Goal: Check status

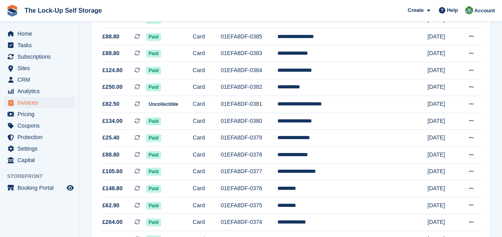
scroll to position [309, 0]
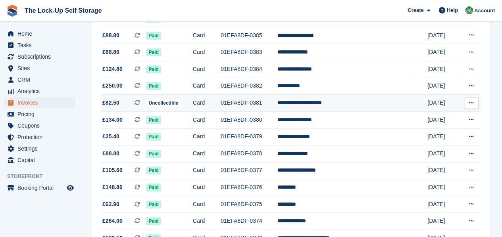
click at [190, 102] on td "Uncollectible" at bounding box center [169, 103] width 46 height 17
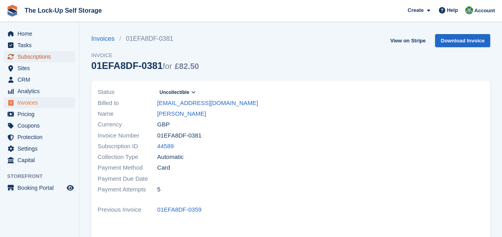
click at [39, 56] on span "Subscriptions" at bounding box center [41, 56] width 48 height 11
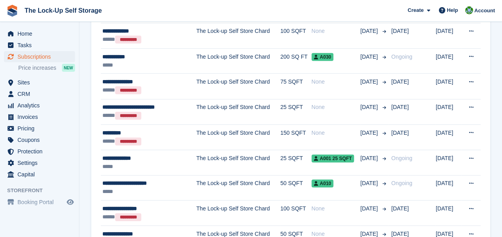
scroll to position [1217, 0]
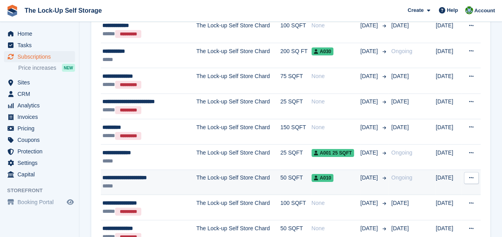
click at [150, 174] on div "**********" at bounding box center [143, 178] width 82 height 8
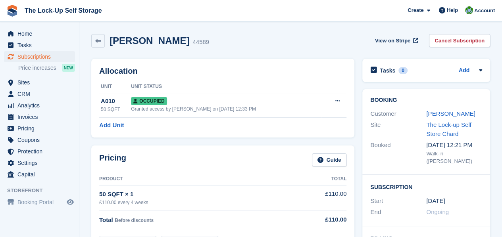
click at [445, 119] on div "Mr Crispin Oduor Obudo" at bounding box center [454, 114] width 56 height 9
click at [442, 117] on link "Mr Crispin Oduor Obudo" at bounding box center [450, 113] width 49 height 7
